Goal: Task Accomplishment & Management: Use online tool/utility

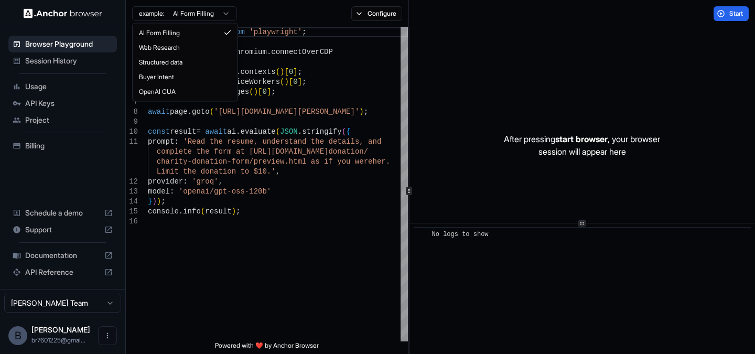
click at [217, 12] on html "Browser Playground Session History Usage API Keys Project Billing Schedule a de…" at bounding box center [377, 177] width 755 height 354
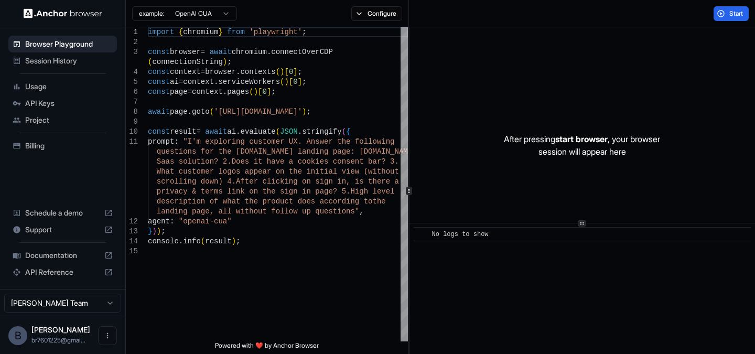
click at [217, 12] on html "Browser Playground Session History Usage API Keys Project Billing Schedule a de…" at bounding box center [377, 177] width 755 height 354
click at [357, 10] on html "Browser Playground Session History Usage API Keys Project Billing Schedule a de…" at bounding box center [377, 177] width 755 height 354
click at [357, 10] on button "Configure" at bounding box center [376, 13] width 51 height 15
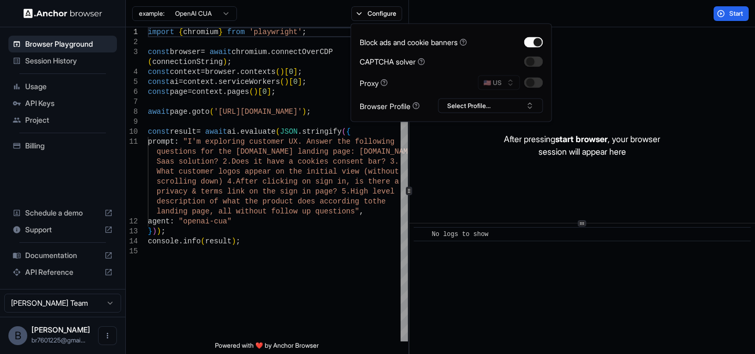
click at [276, 11] on div "example: OpenAI CUA Configure" at bounding box center [267, 13] width 283 height 27
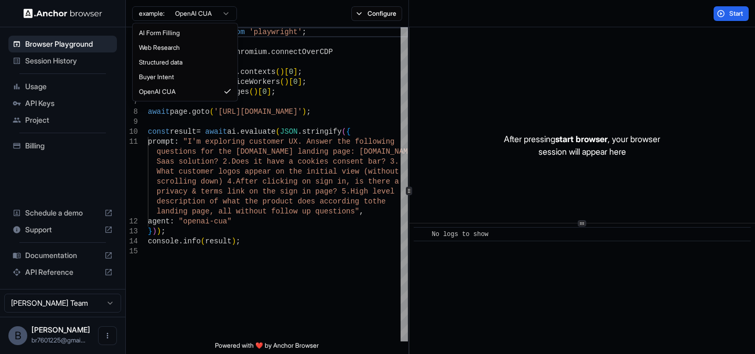
click at [229, 13] on html "Browser Playground Session History Usage API Keys Project Billing Schedule a de…" at bounding box center [377, 177] width 755 height 354
type textarea "**********"
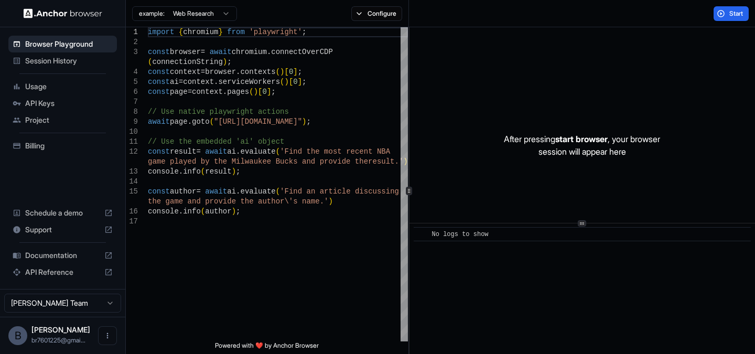
click at [79, 63] on span "Session History" at bounding box center [69, 61] width 88 height 10
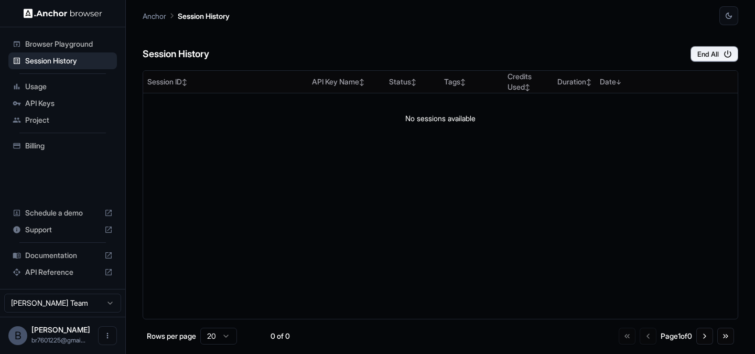
click at [79, 49] on div "Browser Playground" at bounding box center [62, 44] width 109 height 17
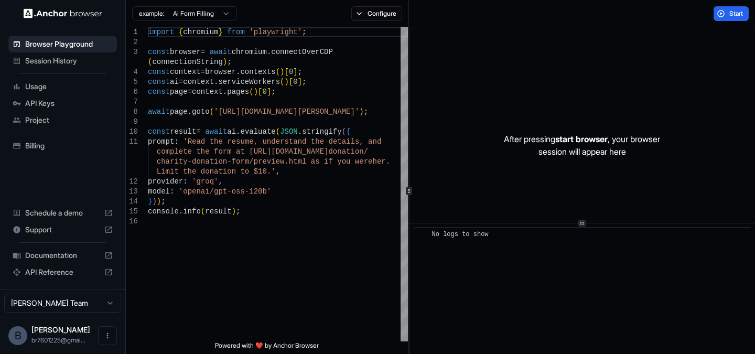
click at [59, 120] on span "Project" at bounding box center [69, 120] width 88 height 10
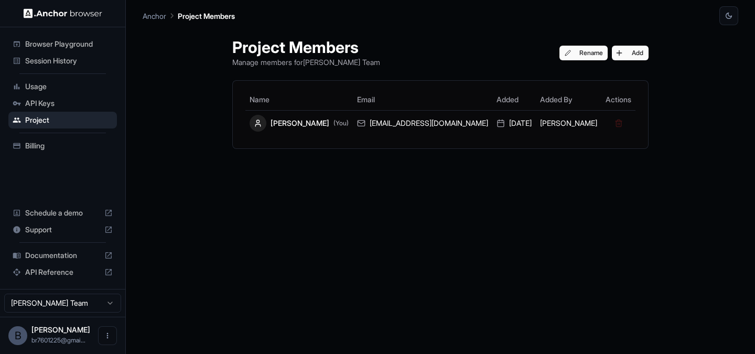
click at [60, 103] on span "API Keys" at bounding box center [69, 103] width 88 height 10
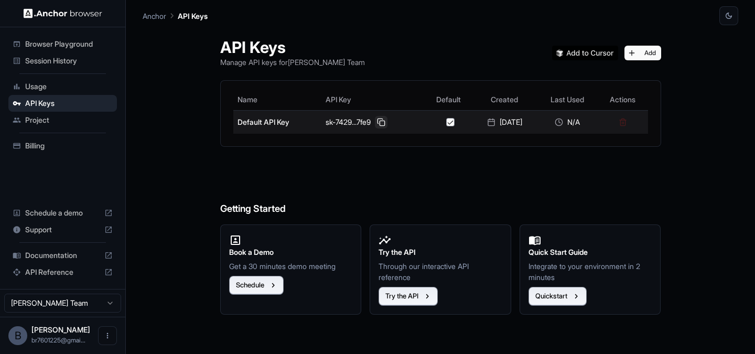
click at [379, 120] on button at bounding box center [381, 122] width 13 height 13
